Goal: Task Accomplishment & Management: Manage account settings

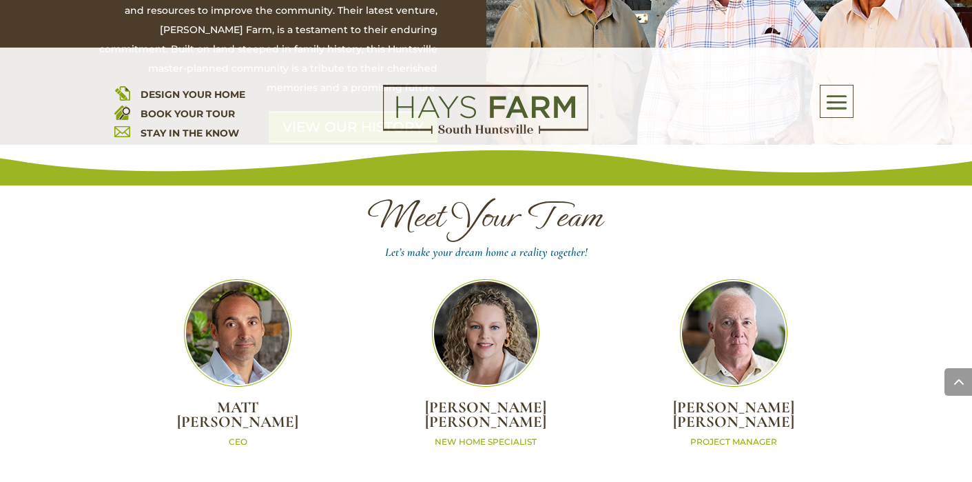
scroll to position [3795, 0]
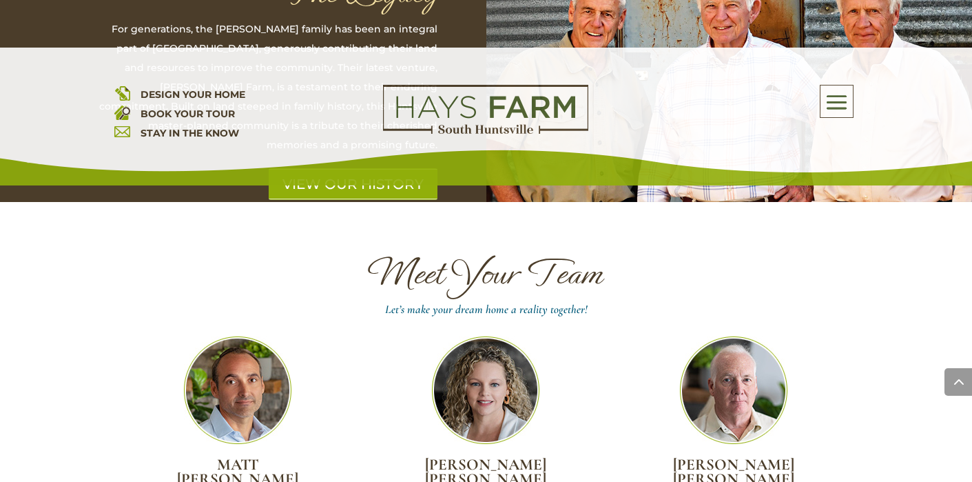
click at [132, 147] on div "DESIGN YOUR HOME BOOK YOUR TOUR STAY IN THE KNOW About Us Quick Move-in Homes A…" at bounding box center [486, 123] width 744 height 76
click at [121, 145] on div "DESIGN YOUR HOME BOOK YOUR TOUR STAY IN THE KNOW About Us Quick Move-in Homes A…" at bounding box center [486, 123] width 744 height 76
click at [124, 132] on img at bounding box center [122, 131] width 16 height 16
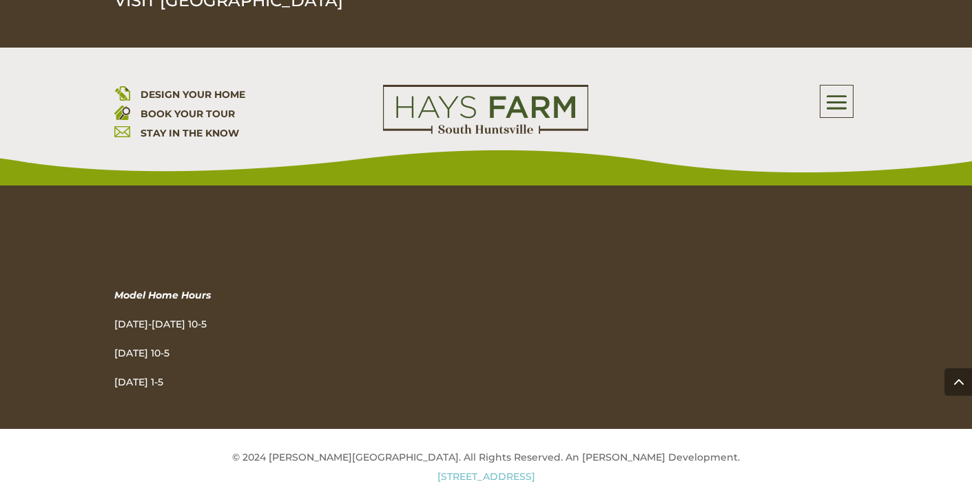
scroll to position [1536, 0]
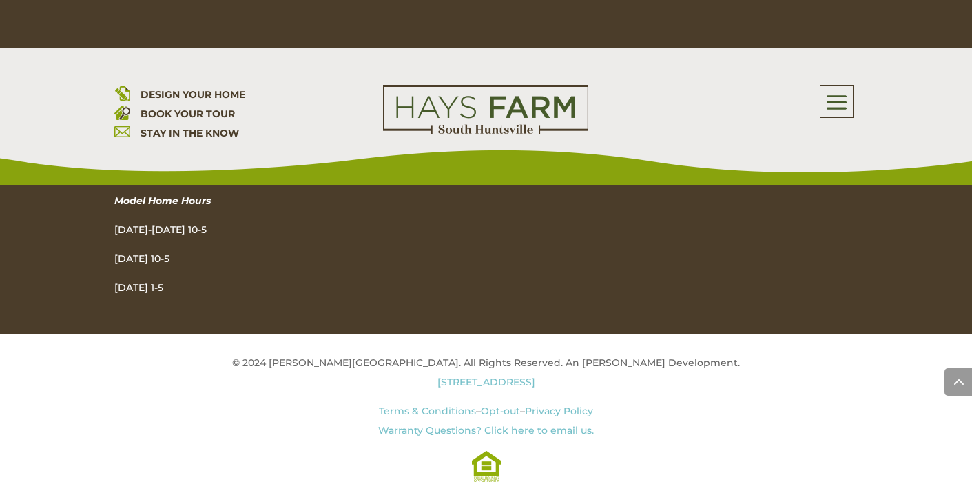
click at [492, 411] on link "Opt-out" at bounding box center [500, 411] width 39 height 12
